Goal: Task Accomplishment & Management: Use online tool/utility

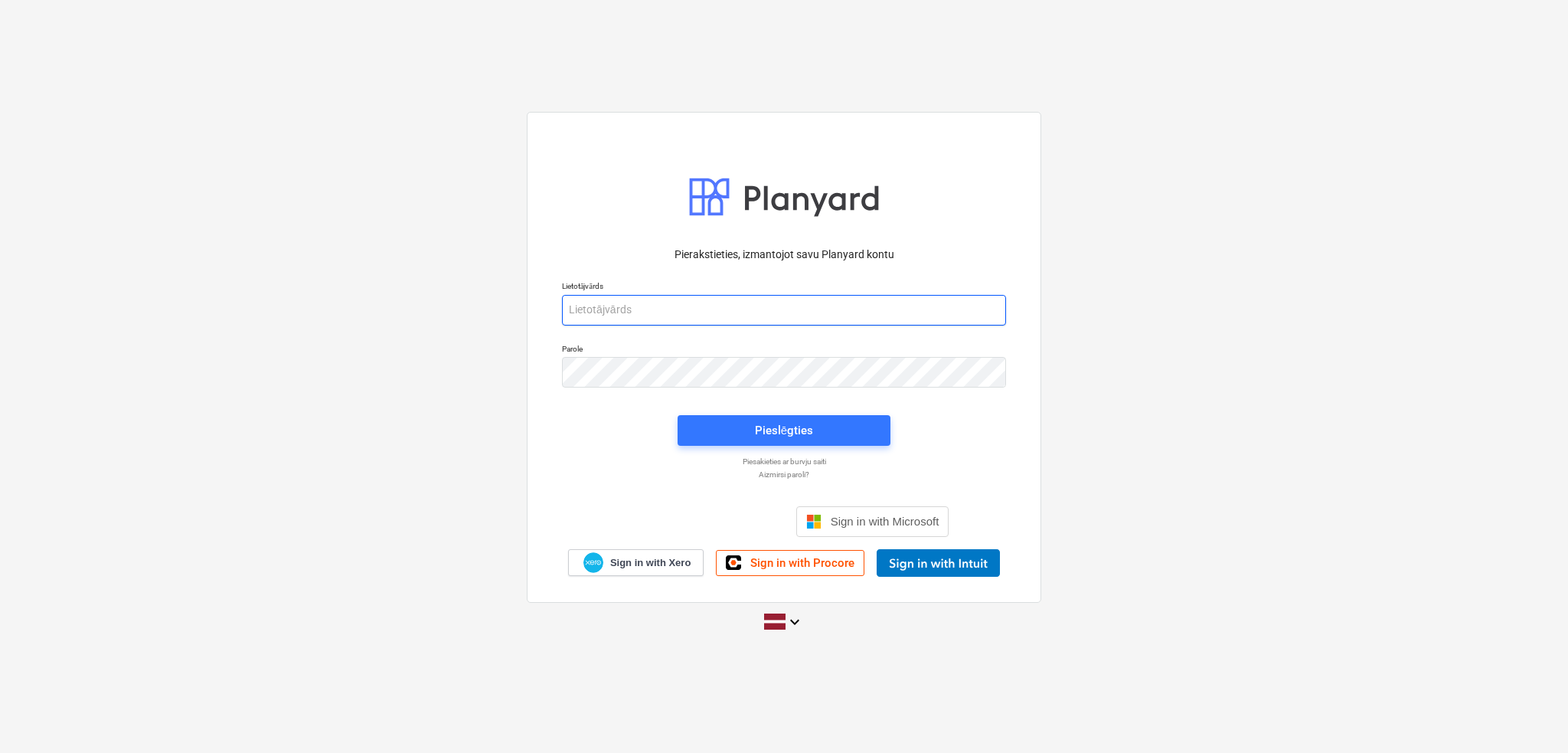
type input "[PERSON_NAME][EMAIL_ADDRESS][DOMAIN_NAME]"
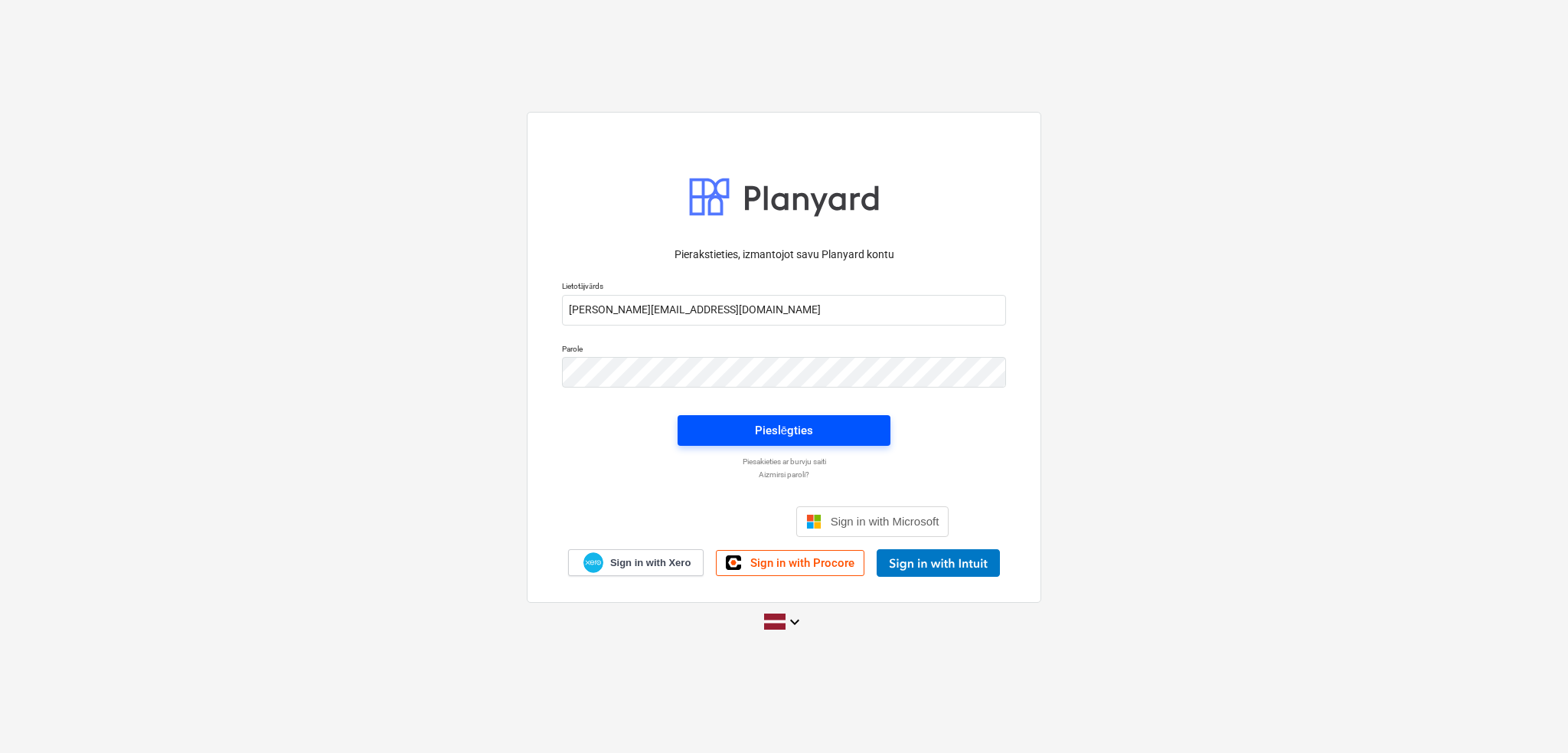
click at [791, 419] on button "Pieslēgties" at bounding box center [784, 430] width 213 height 31
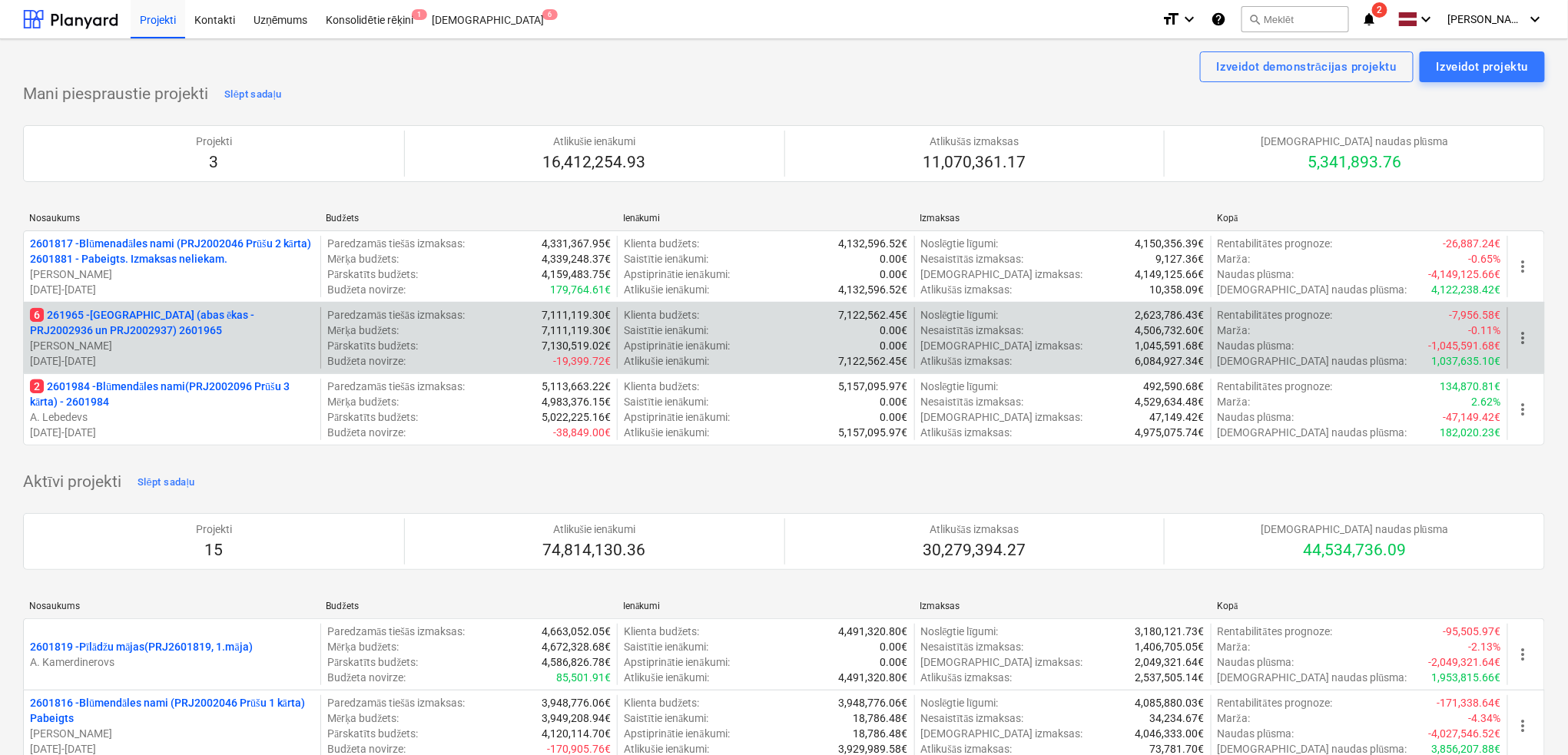
click at [211, 323] on p "6 261965 - [GEOGRAPHIC_DATA] (abas ēkas - PRJ2002936 un PRJ2002937) 2601965" at bounding box center [172, 322] width 284 height 31
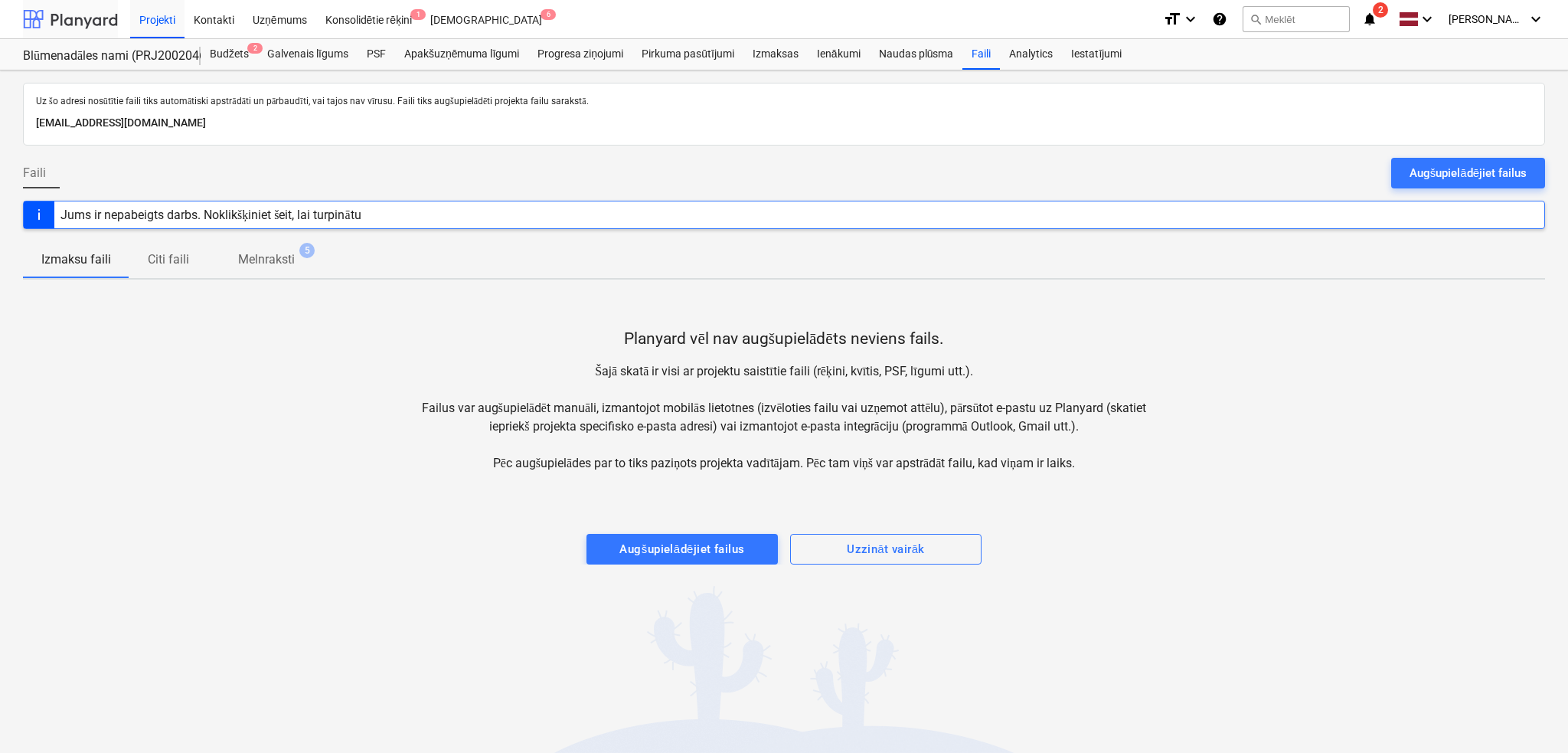
click at [88, 18] on div at bounding box center [70, 19] width 95 height 38
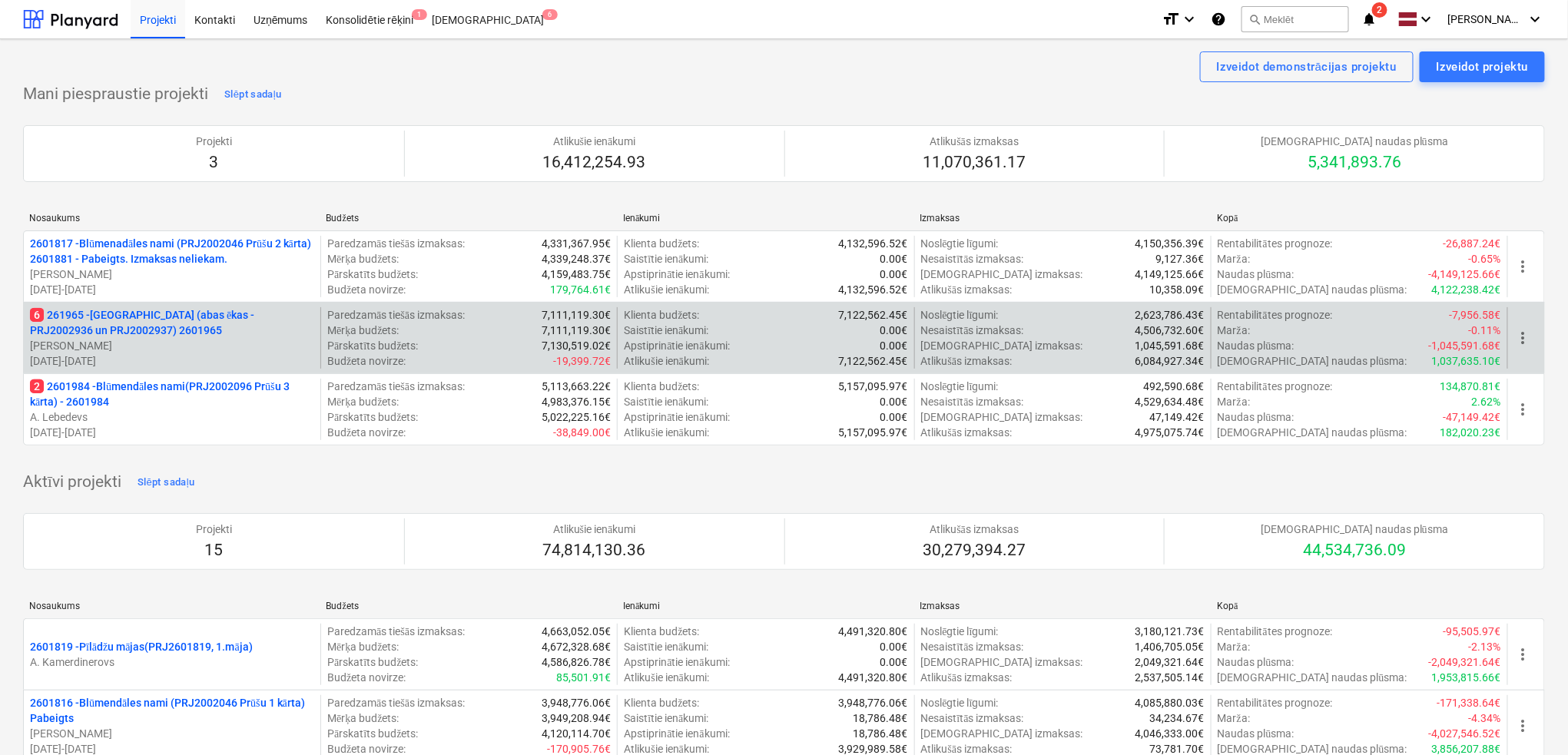
click at [175, 310] on p "6 261965 - [GEOGRAPHIC_DATA] (abas ēkas - PRJ2002936 un PRJ2002937) 2601965" at bounding box center [172, 322] width 284 height 31
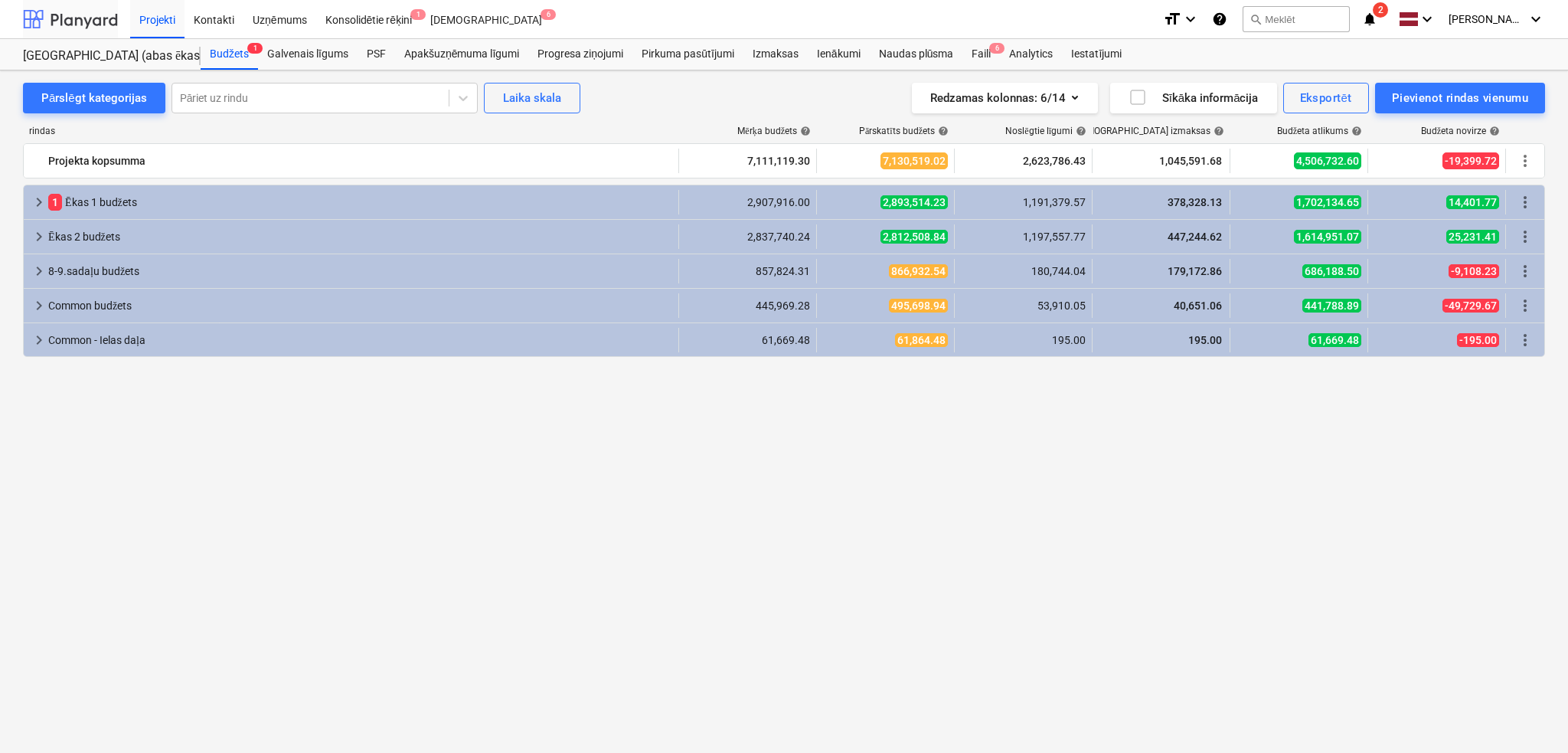
click at [99, 25] on div at bounding box center [70, 19] width 95 height 38
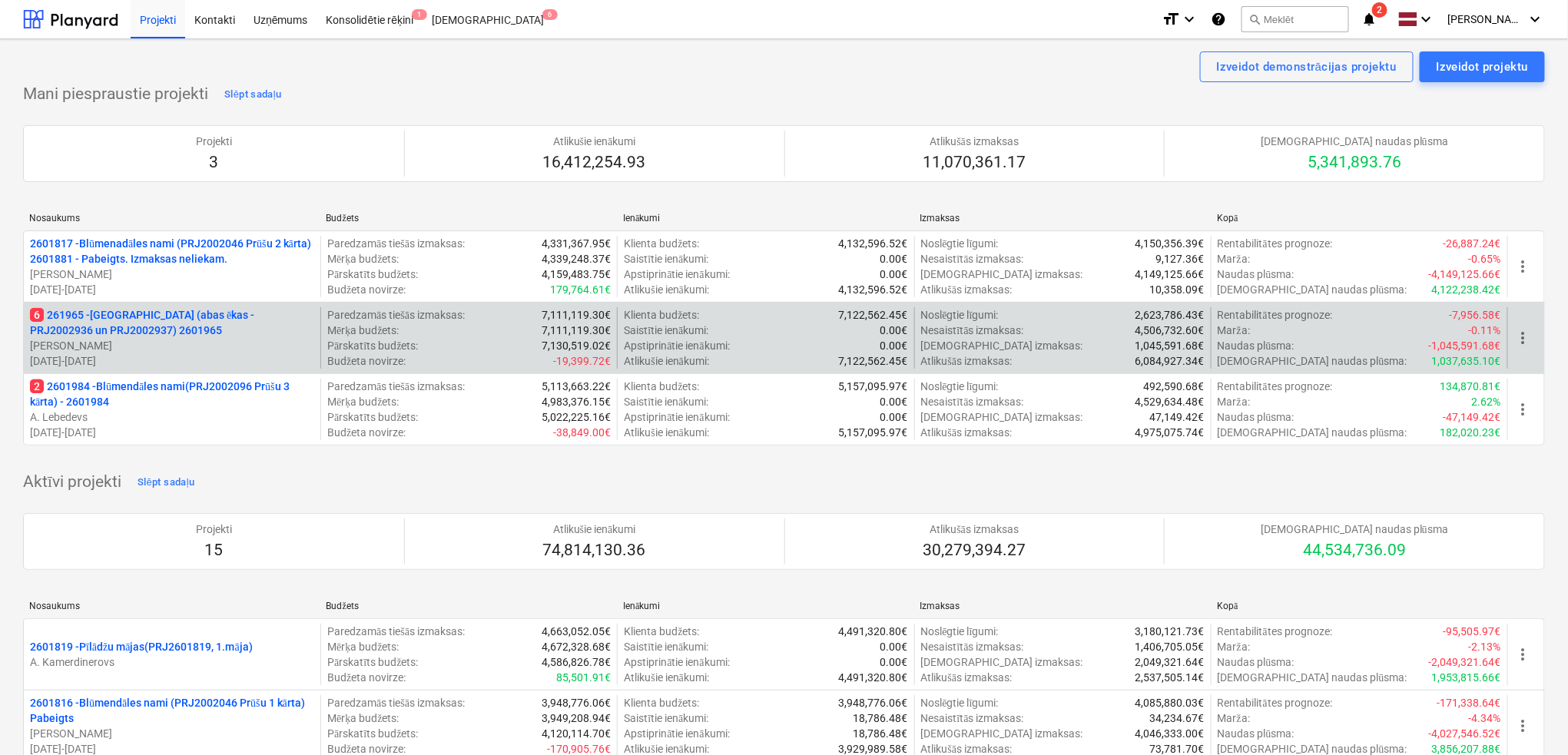
click at [142, 336] on p "6 261965 - [GEOGRAPHIC_DATA] (abas ēkas - PRJ2002936 un PRJ2002937) 2601965" at bounding box center [172, 322] width 284 height 31
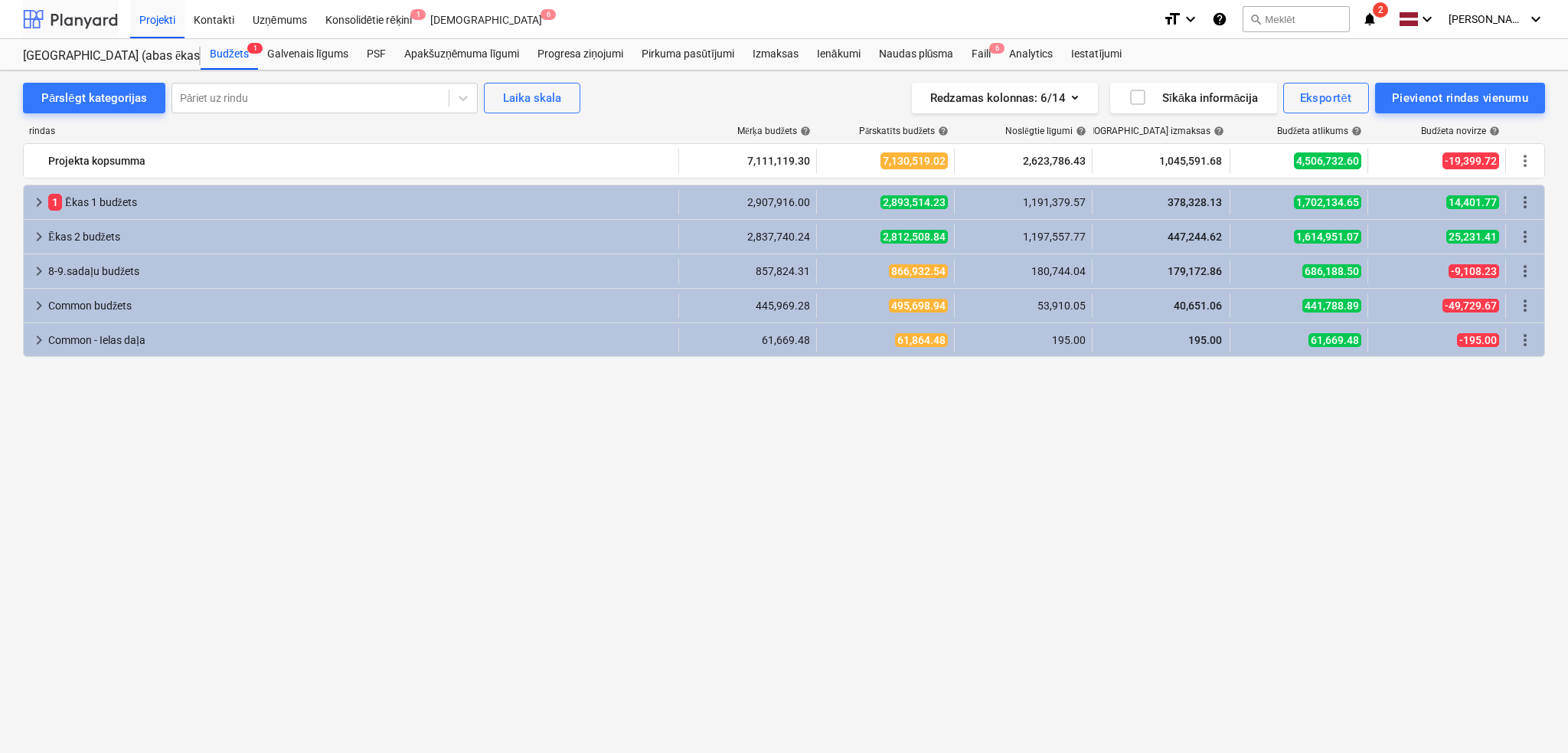
click at [77, 16] on div at bounding box center [70, 19] width 95 height 38
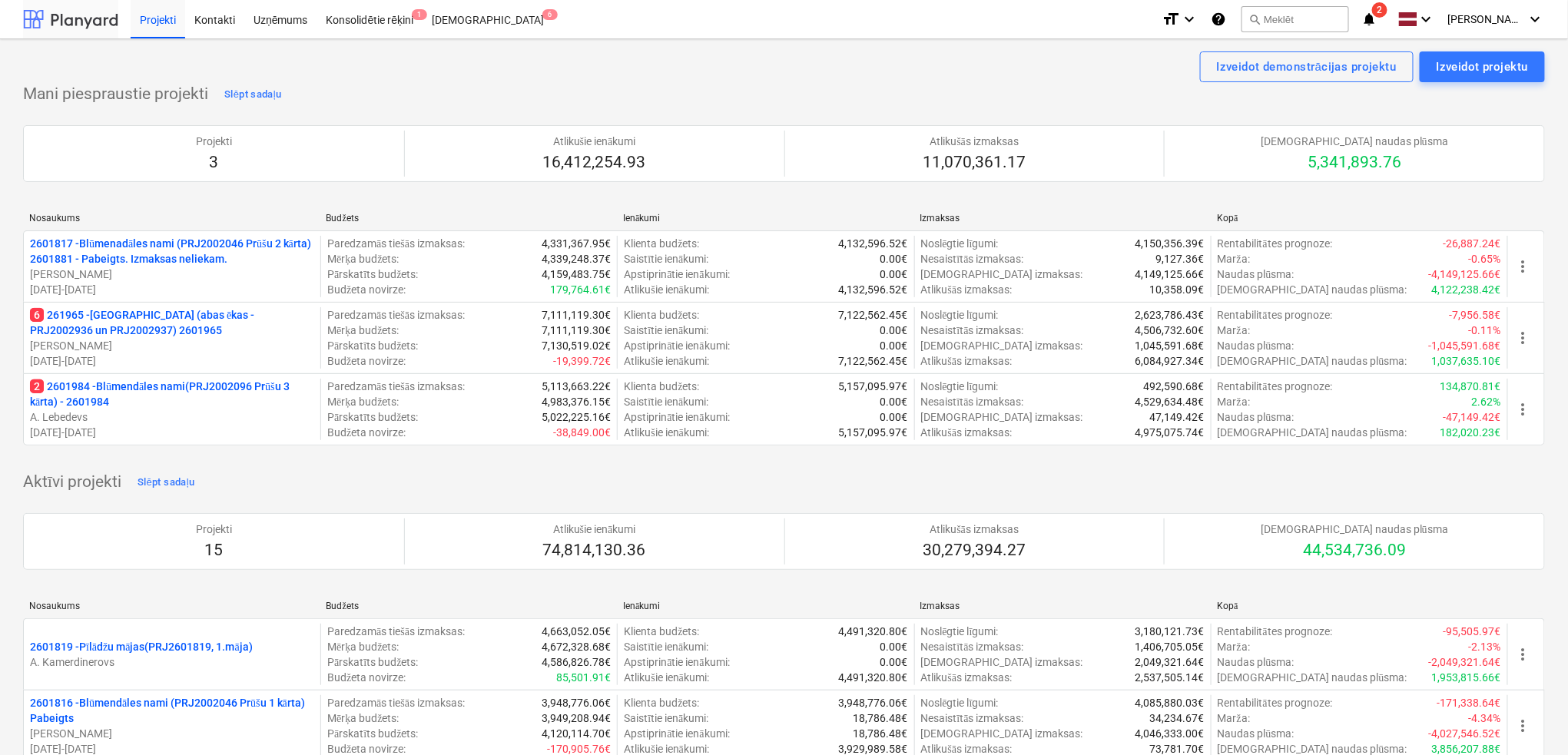
click at [68, 19] on div at bounding box center [70, 19] width 95 height 38
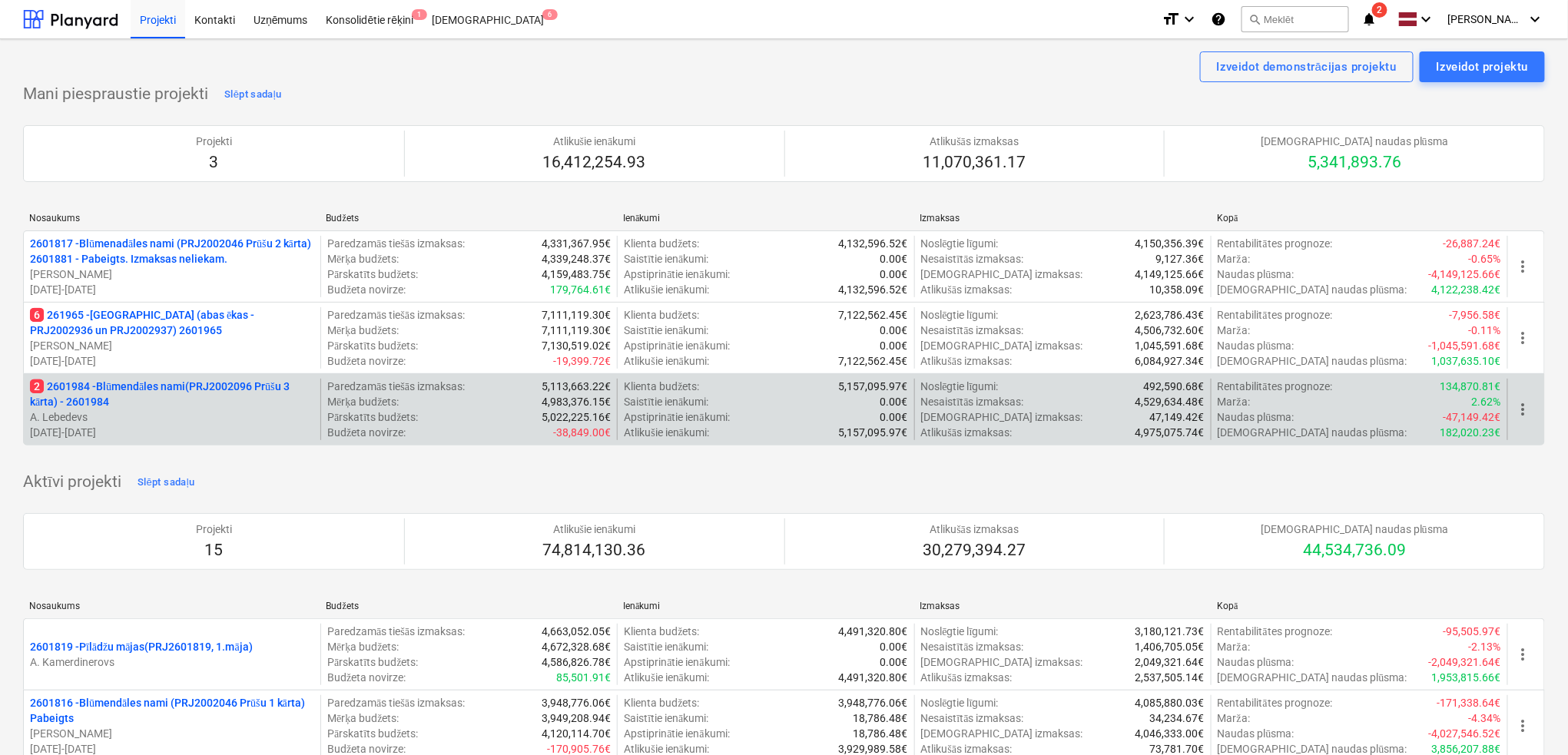
click at [168, 386] on p "2 2601984 - Blūmendāles nami(PRJ2002096 Prūšu 3 kārta) - 2601984" at bounding box center [172, 394] width 284 height 31
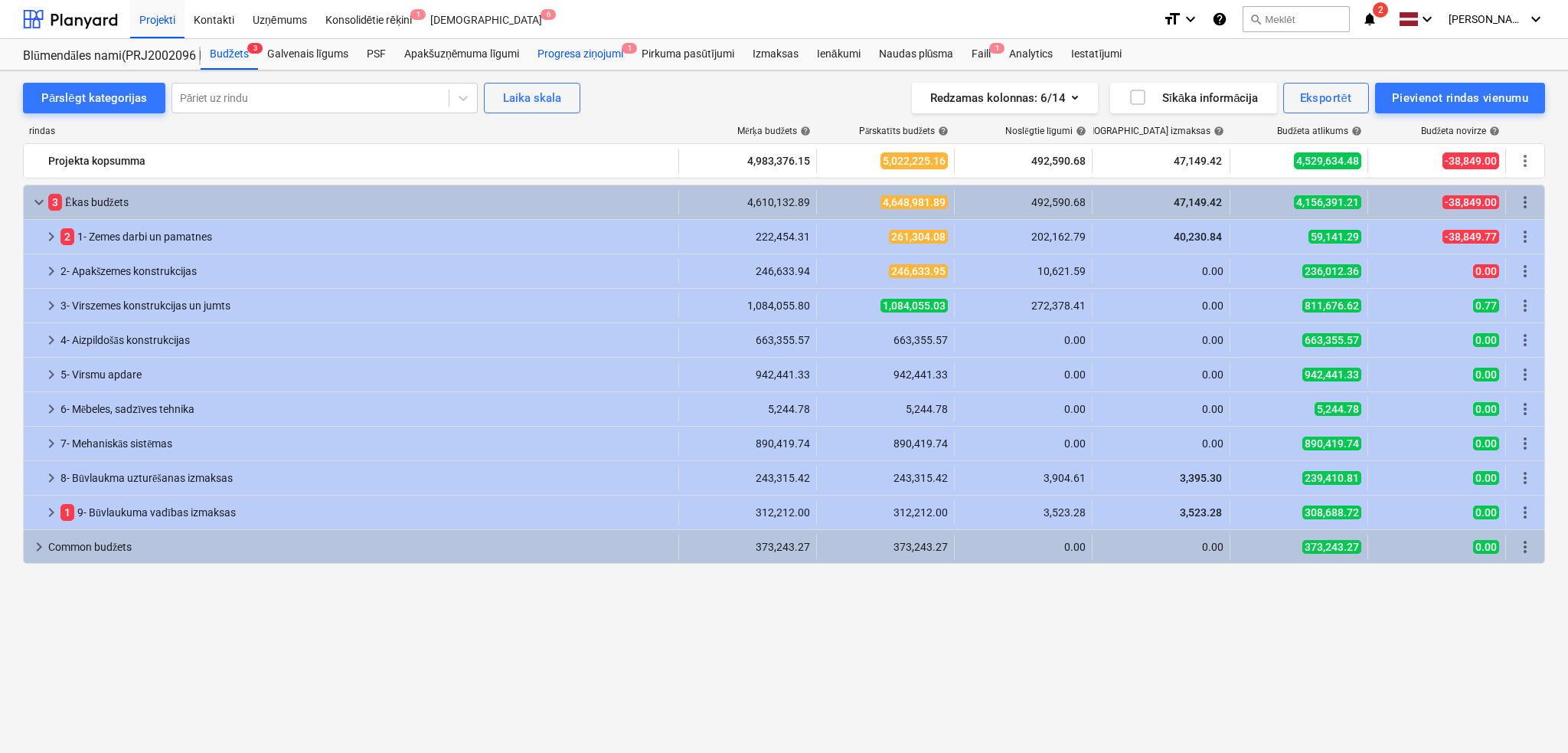
click at [573, 51] on div "Progresa ziņojumi 1" at bounding box center [581, 54] width 104 height 31
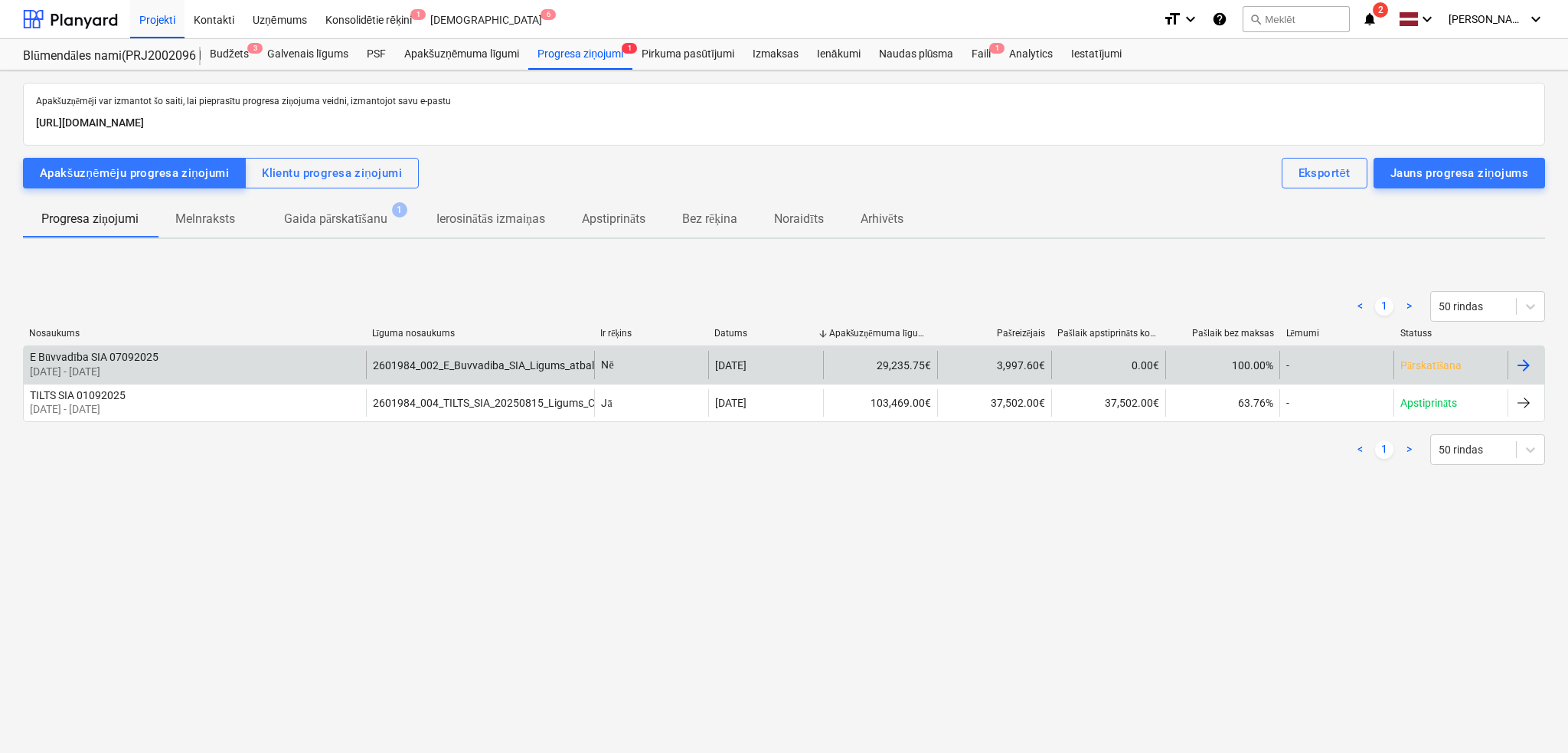
click at [1527, 370] on div at bounding box center [1523, 365] width 18 height 18
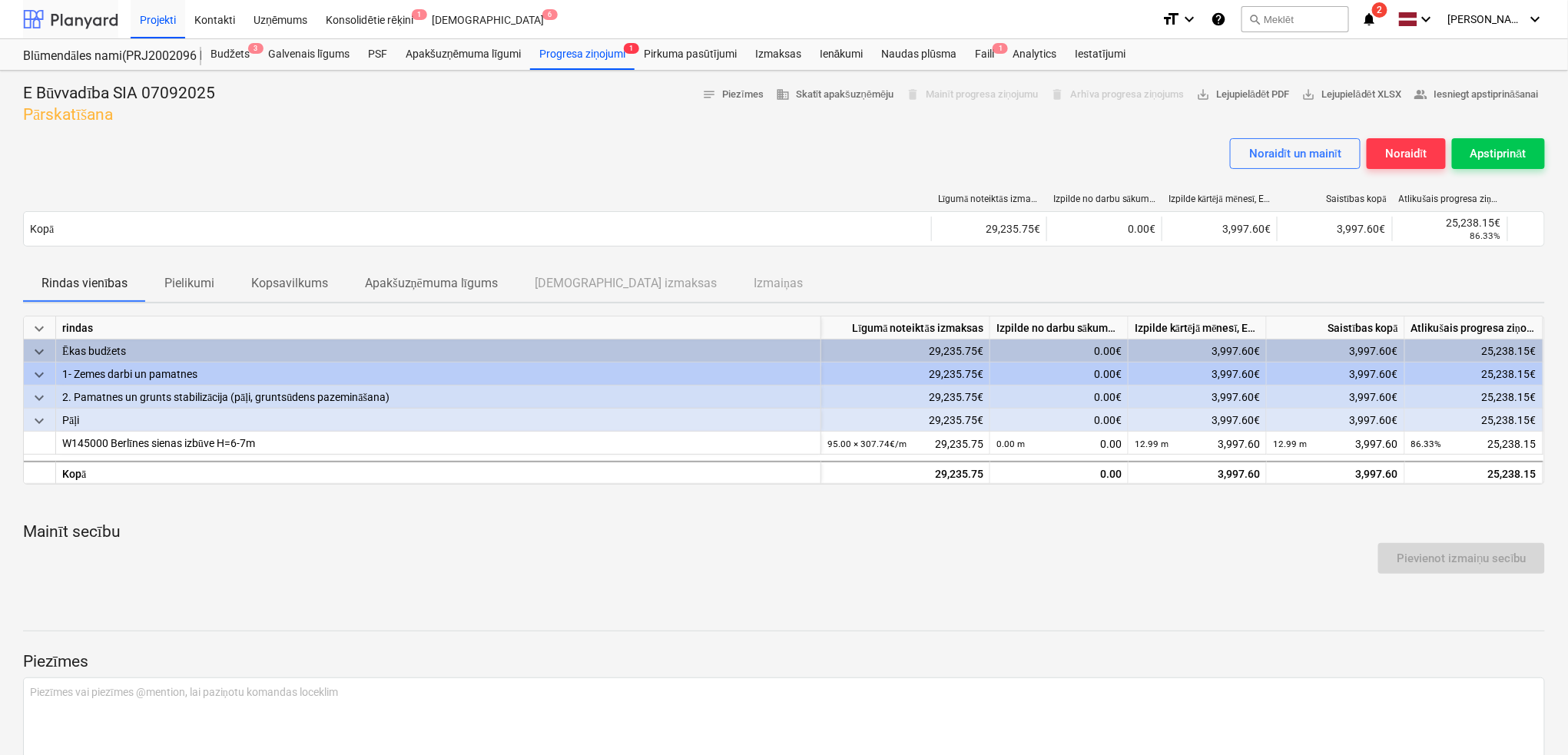
click at [97, 19] on div at bounding box center [70, 19] width 95 height 38
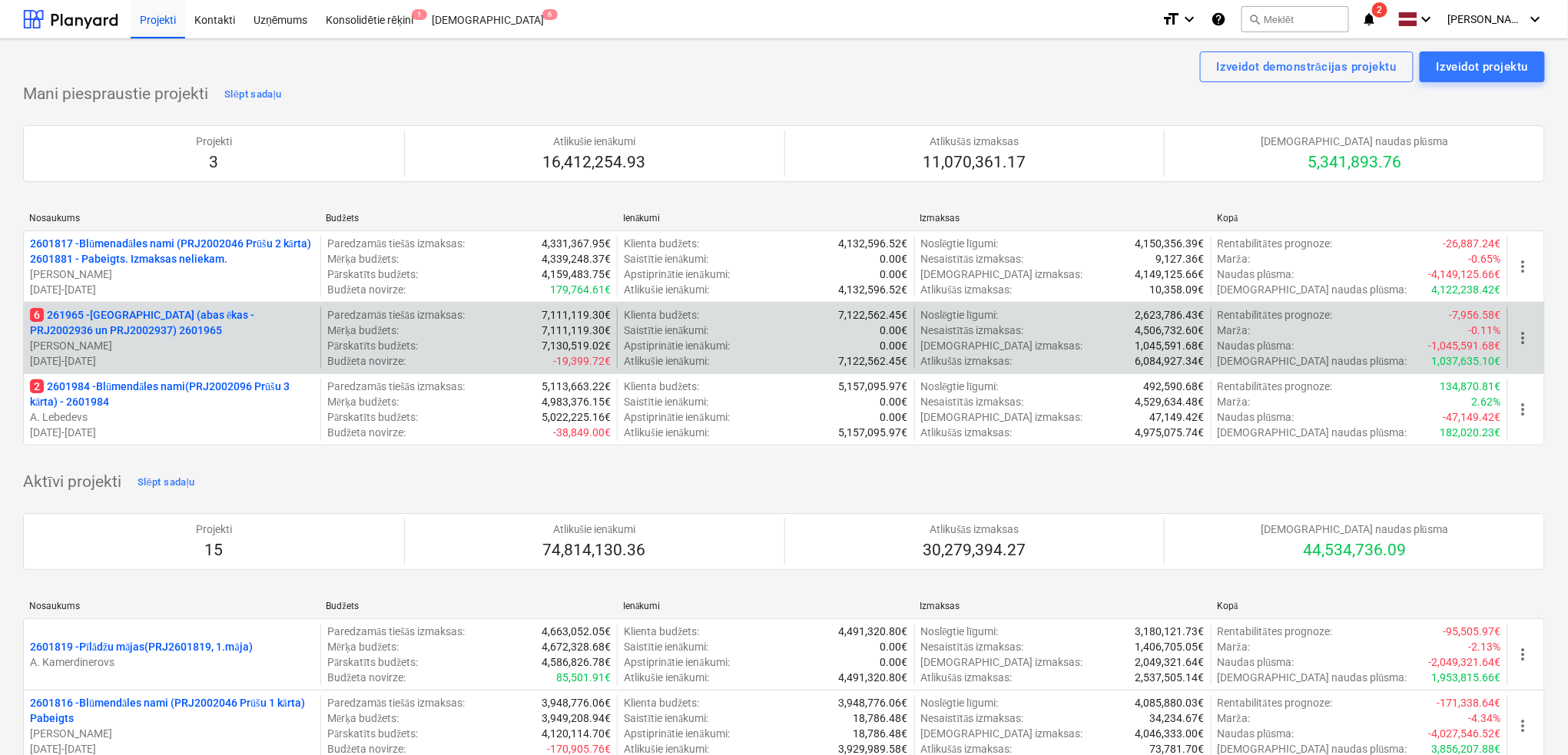
click at [222, 304] on div "6 261965 - Nīcgales iela (abas ēkas - PRJ2002936 un PRJ2002937) 2601965 J. Grām…" at bounding box center [784, 337] width 1522 height 71
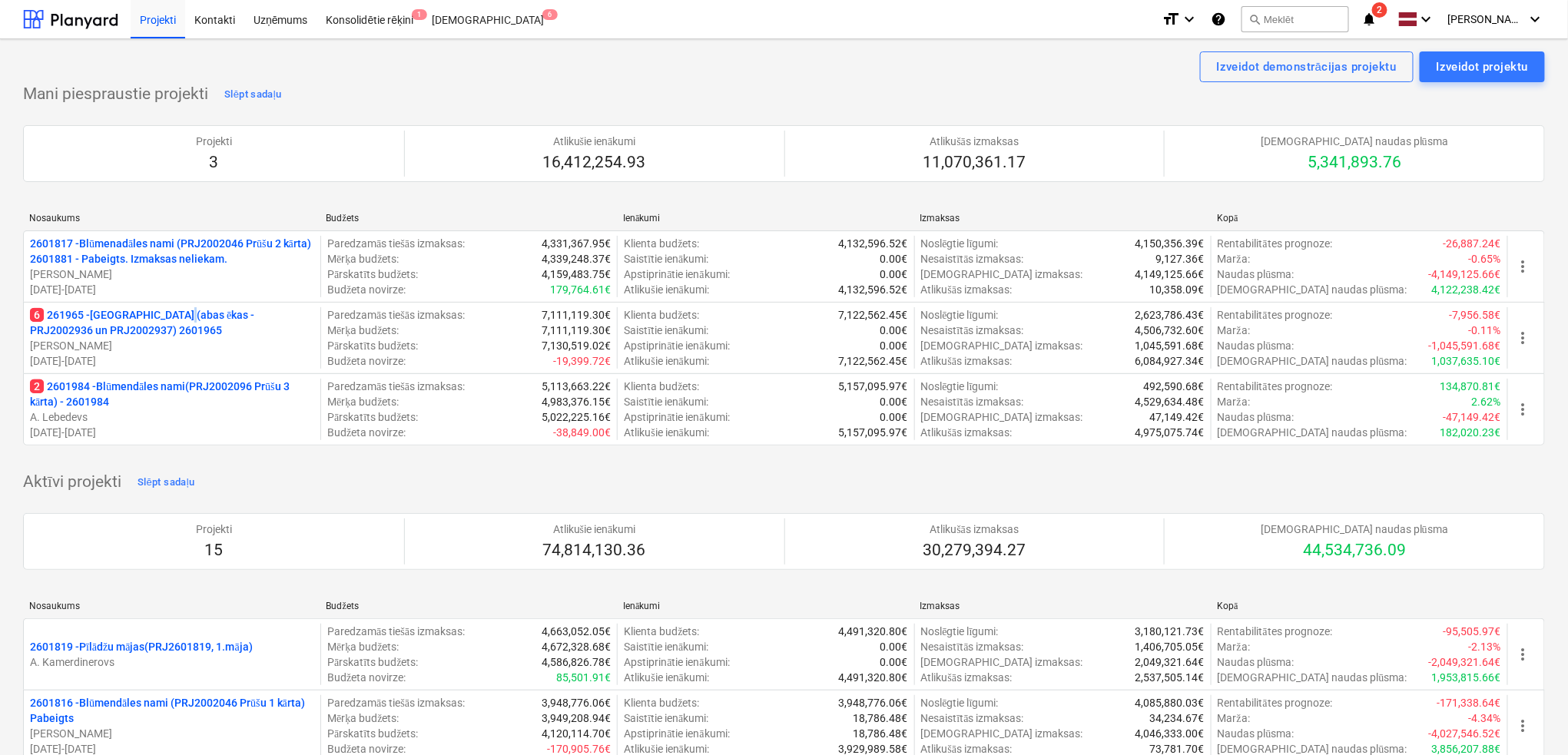
click at [177, 310] on p "6 261965 - [GEOGRAPHIC_DATA] (abas ēkas - PRJ2002936 un PRJ2002937) 2601965" at bounding box center [172, 322] width 284 height 31
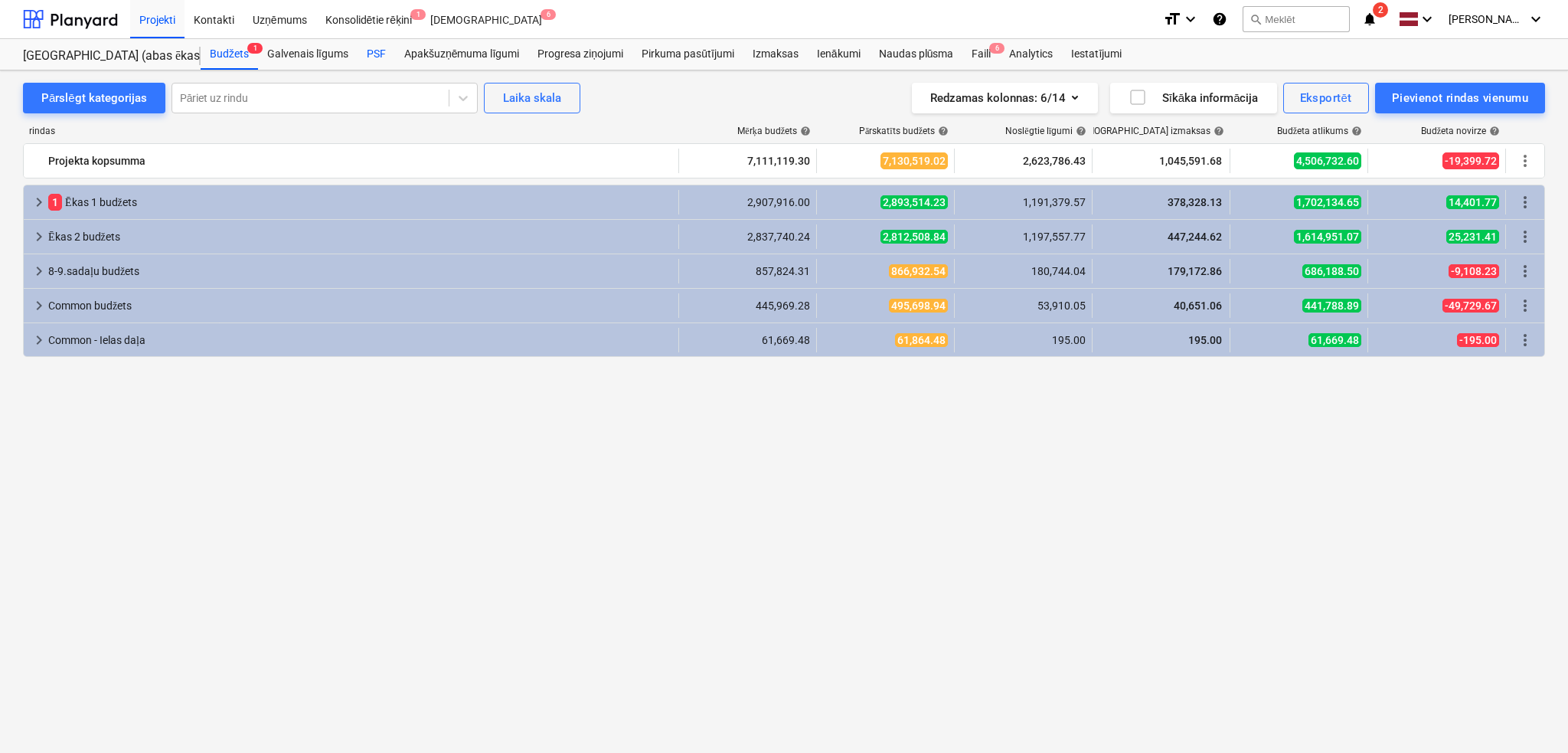
click at [374, 52] on div "PSF" at bounding box center [376, 54] width 37 height 31
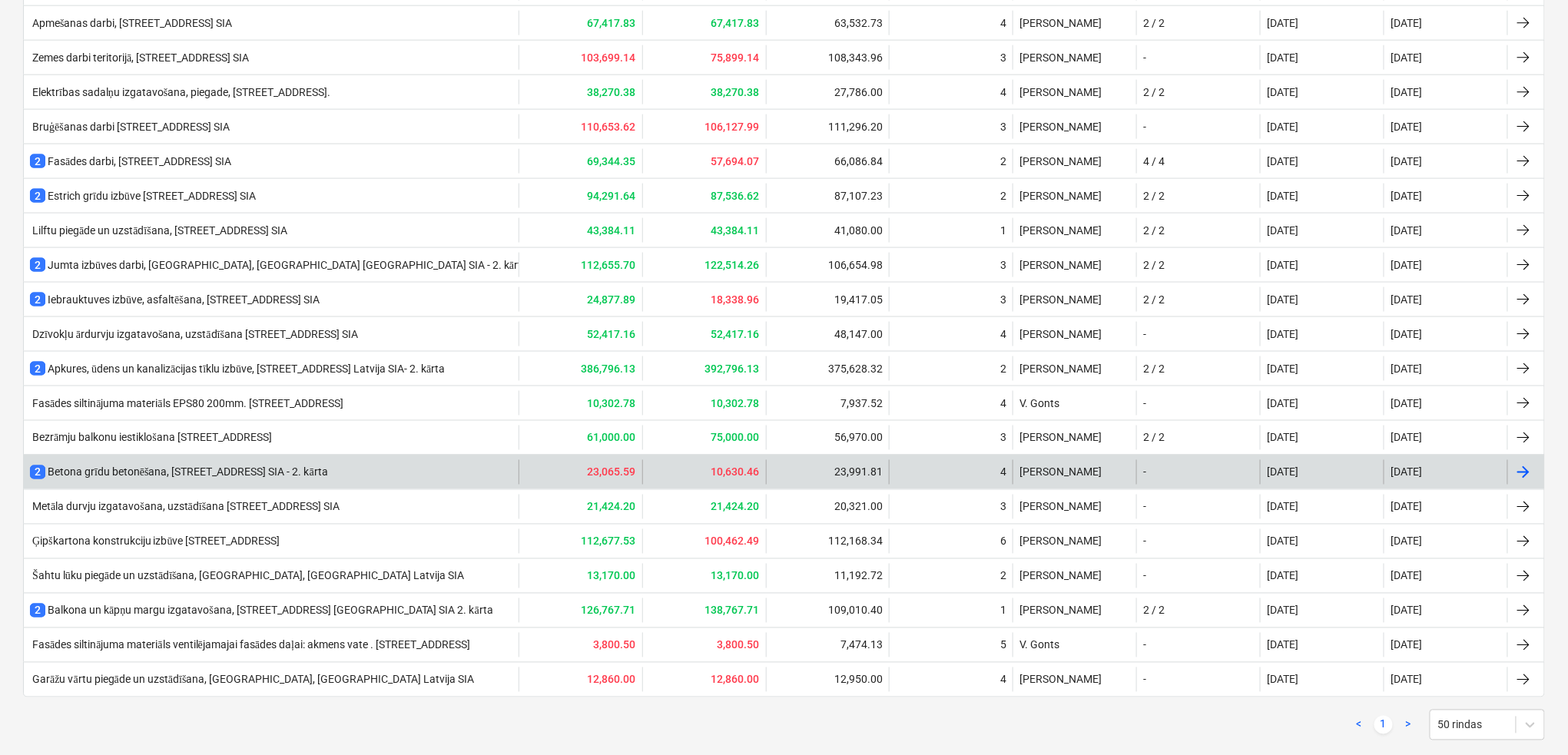
scroll to position [902, 0]
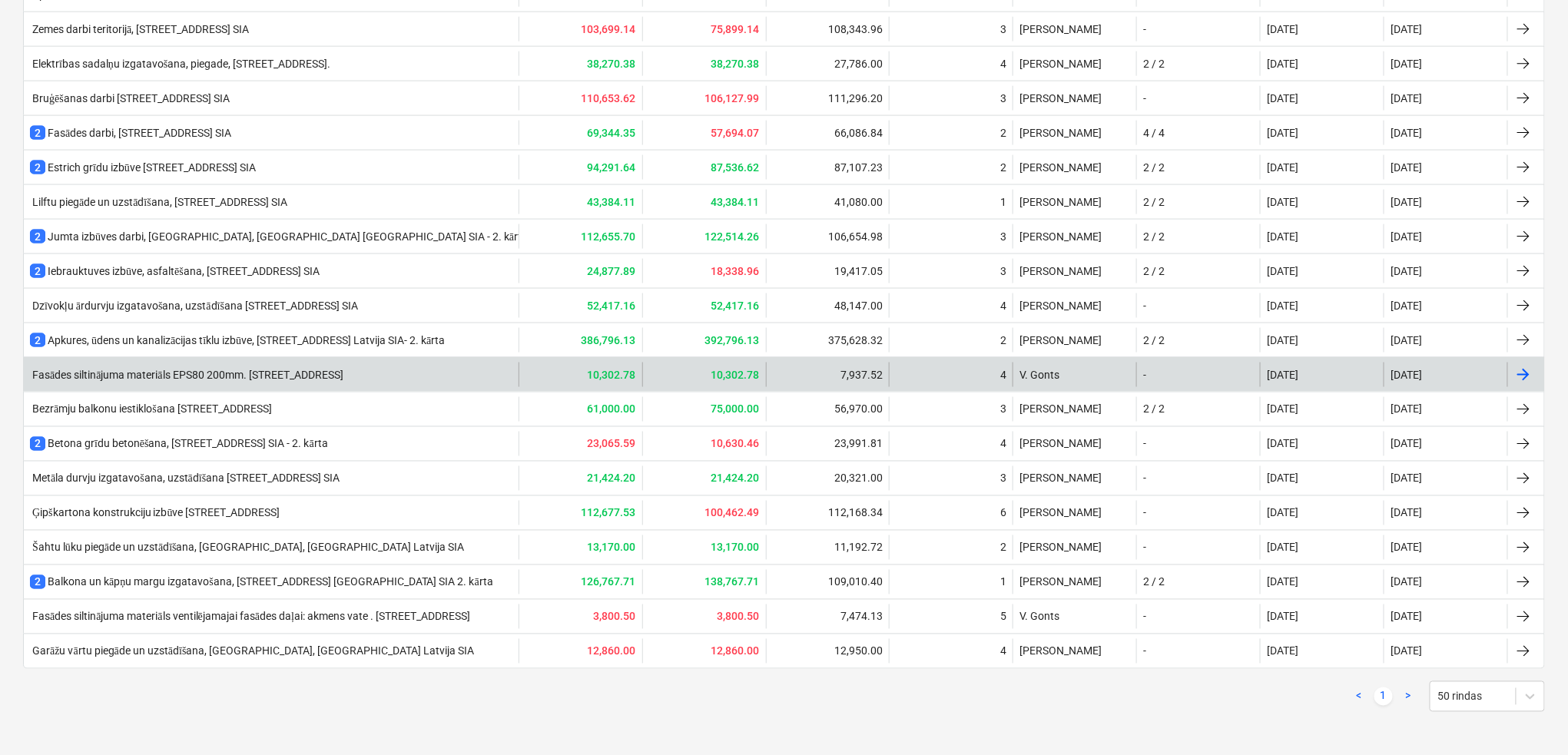
click at [283, 383] on div "Fasādes siltinājuma materiāls EPS80 200mm. Nīcgales ielā 17A, Bonava Latvija SIA" at bounding box center [271, 375] width 495 height 25
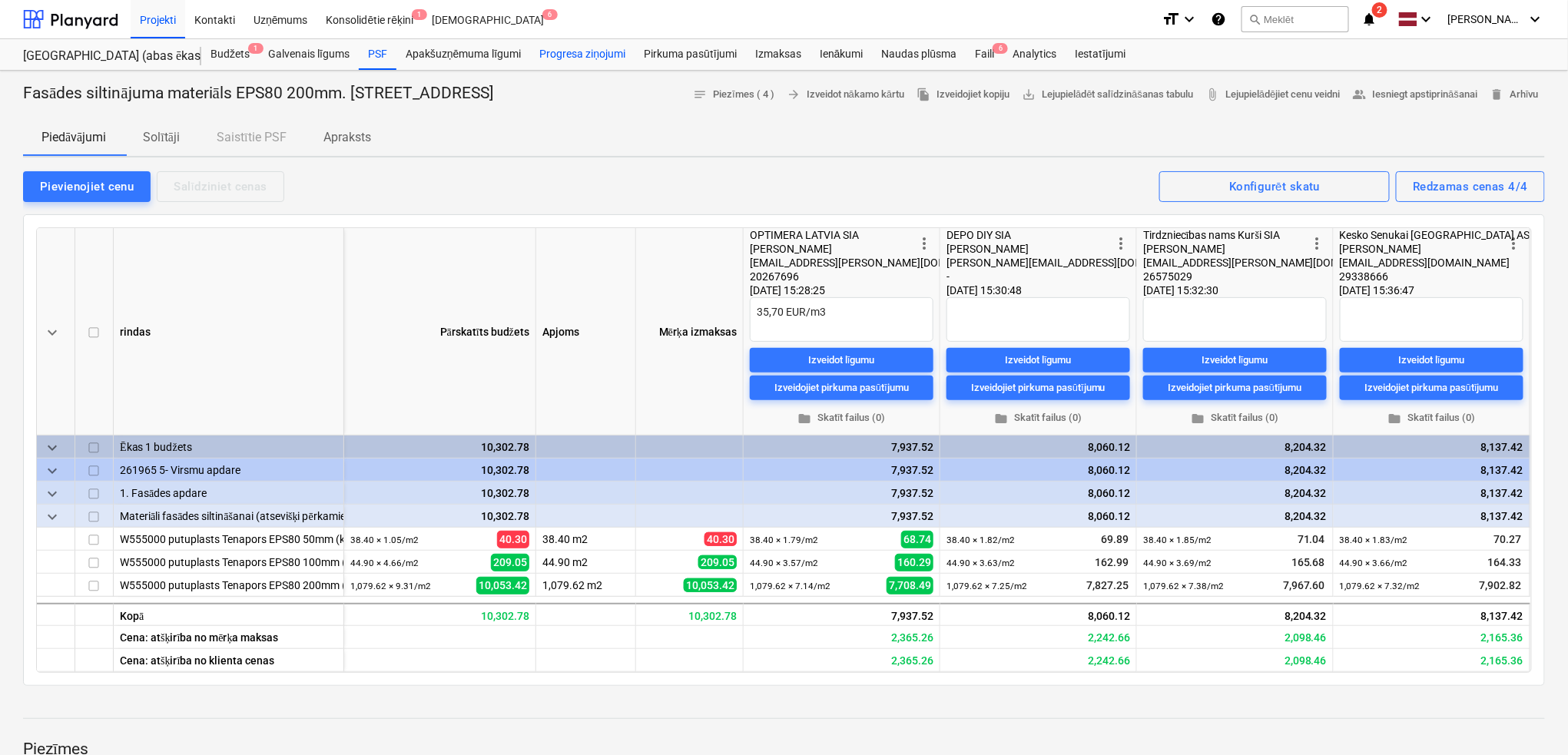
type textarea "x"
